Goal: Transaction & Acquisition: Purchase product/service

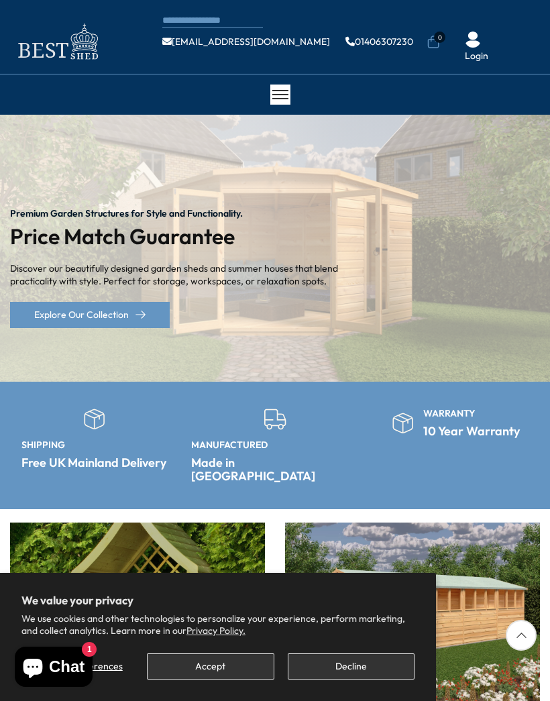
click at [237, 665] on button "Accept" at bounding box center [210, 666] width 127 height 26
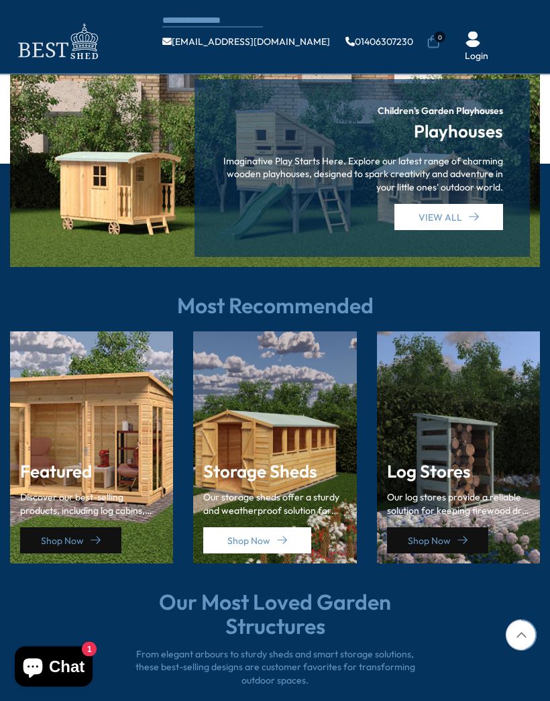
scroll to position [1468, 0]
click at [469, 527] on link "Shop Now" at bounding box center [437, 540] width 101 height 26
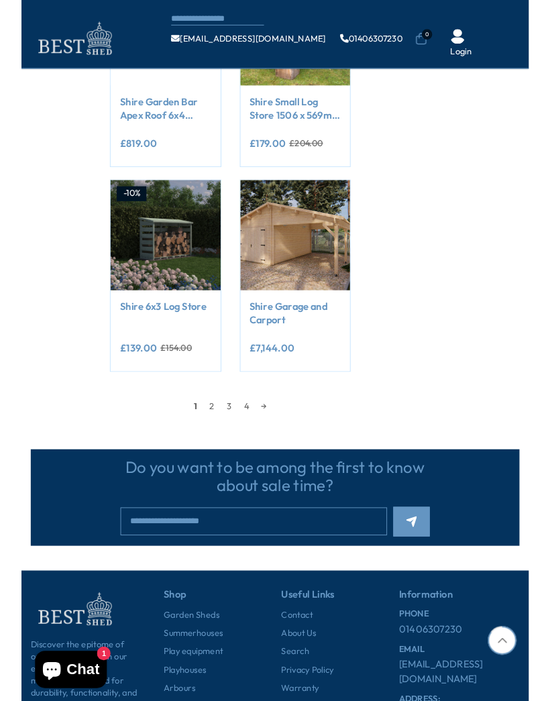
scroll to position [1150, 0]
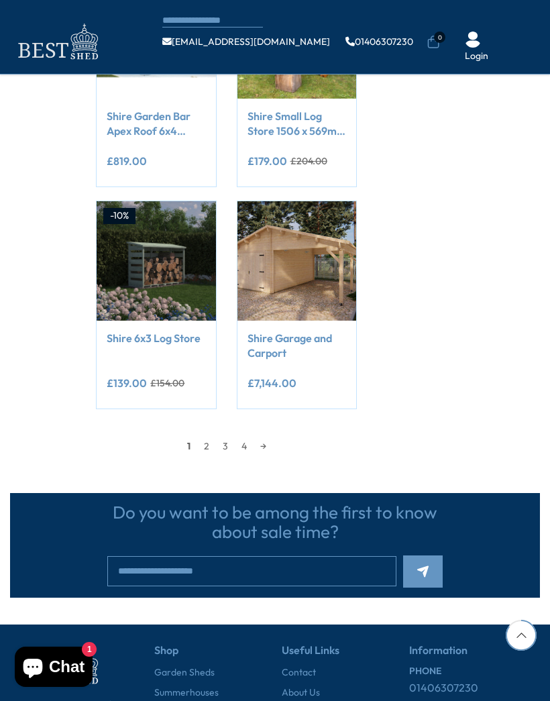
click at [213, 436] on link "2" at bounding box center [206, 446] width 19 height 20
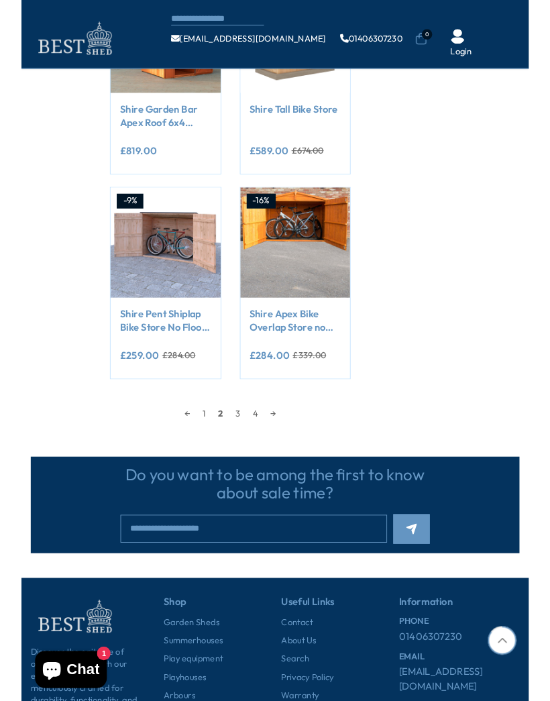
scroll to position [1143, 0]
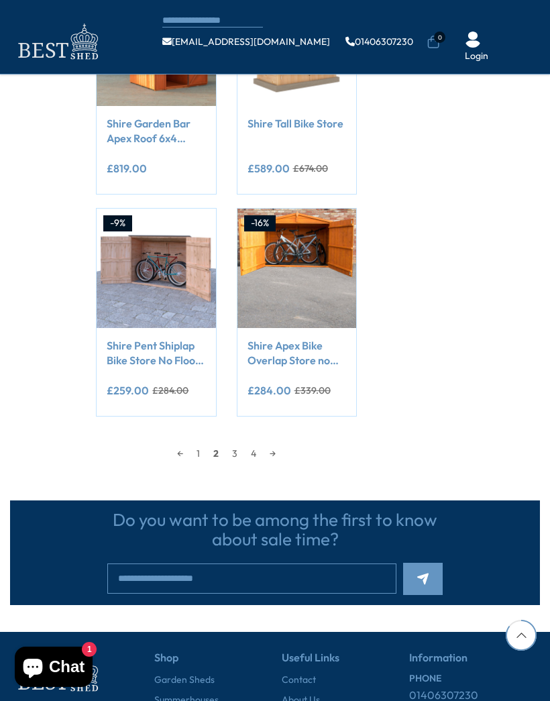
click at [239, 443] on link "3" at bounding box center [234, 453] width 19 height 20
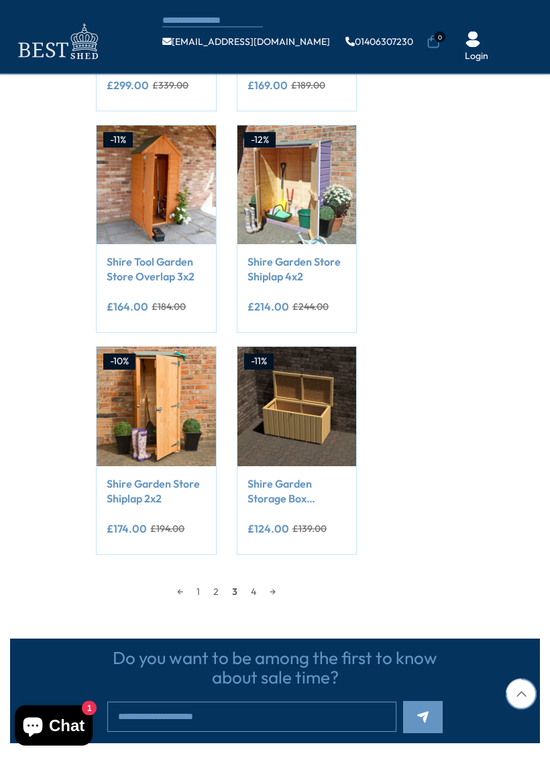
scroll to position [1005, 0]
click at [237, 588] on span "3" at bounding box center [234, 591] width 19 height 20
click at [238, 590] on span "3" at bounding box center [234, 591] width 19 height 20
click at [258, 589] on link "4" at bounding box center [253, 591] width 19 height 20
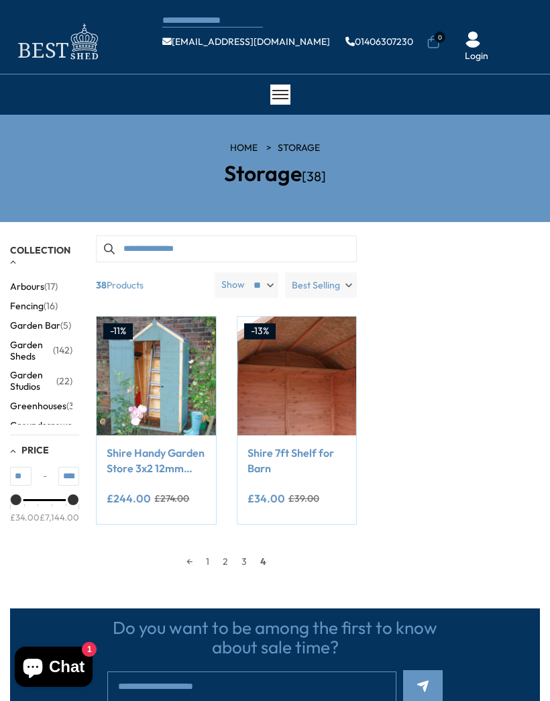
click at [122, 252] on button "button" at bounding box center [109, 248] width 27 height 27
click at [122, 245] on button "button" at bounding box center [109, 248] width 27 height 27
click at [151, 249] on input "Search products" at bounding box center [226, 248] width 260 height 27
click at [162, 239] on input "Search products" at bounding box center [226, 248] width 260 height 27
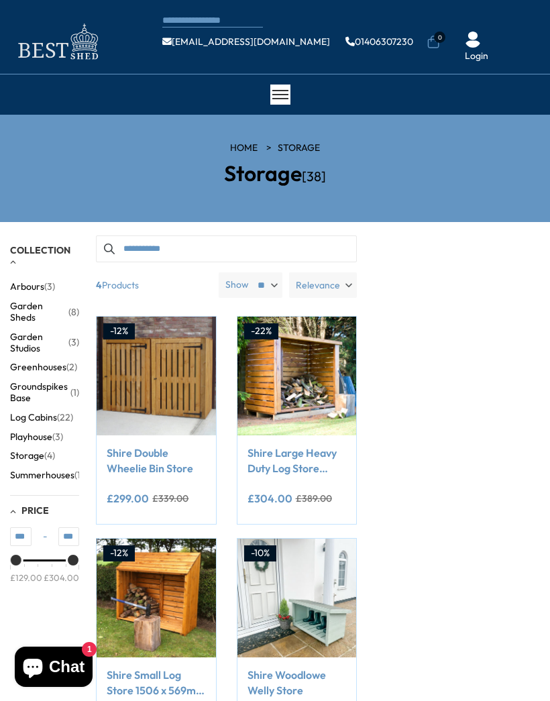
type input "**********"
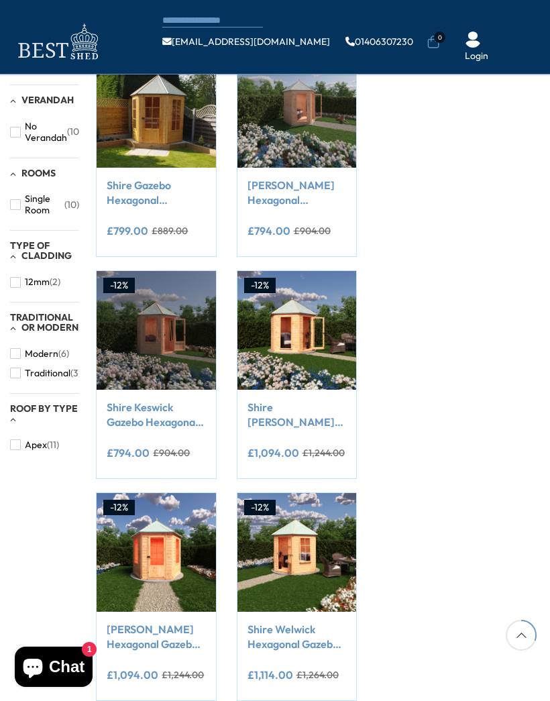
scroll to position [414, 0]
